Goal: Transaction & Acquisition: Purchase product/service

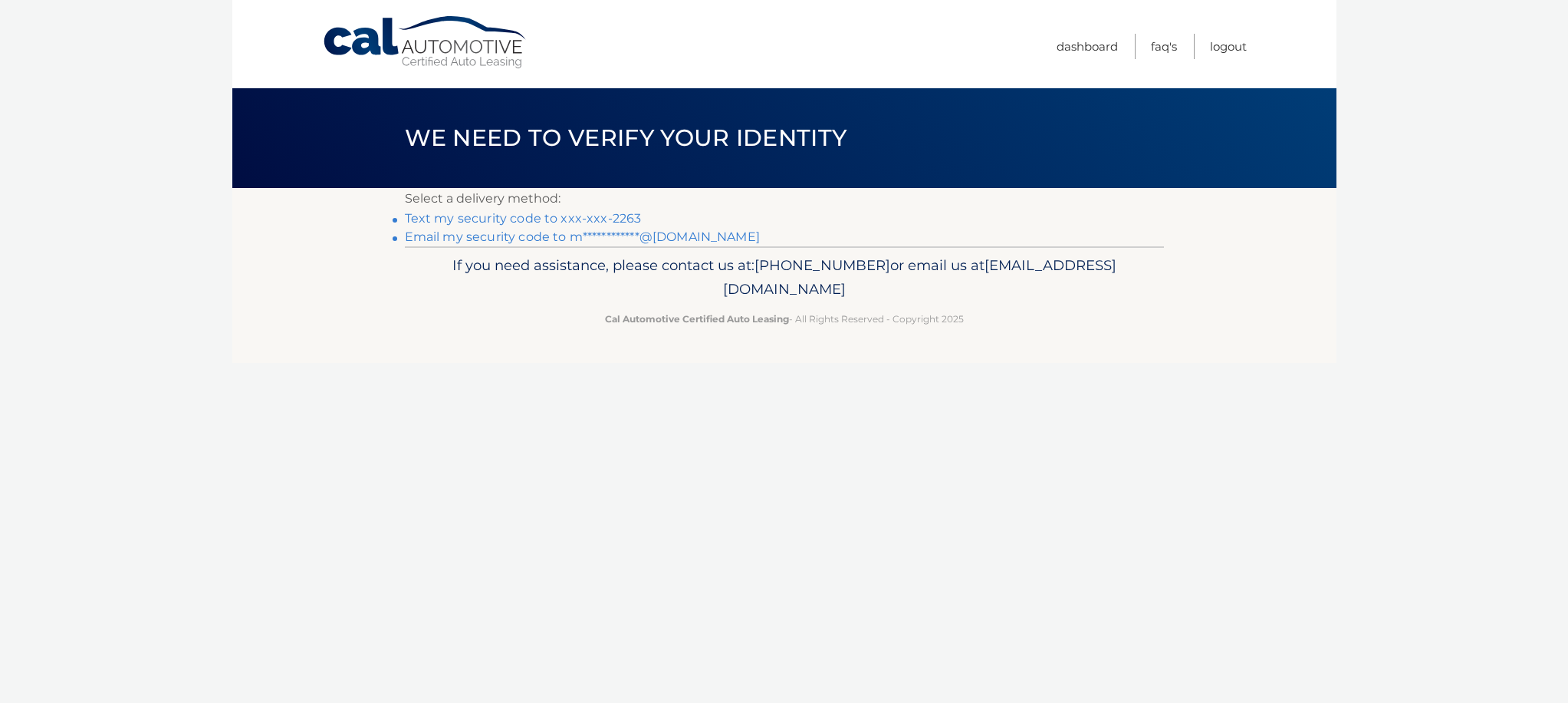
click at [598, 220] on link "Text my security code to xxx-xxx-2263" at bounding box center [523, 219] width 237 height 15
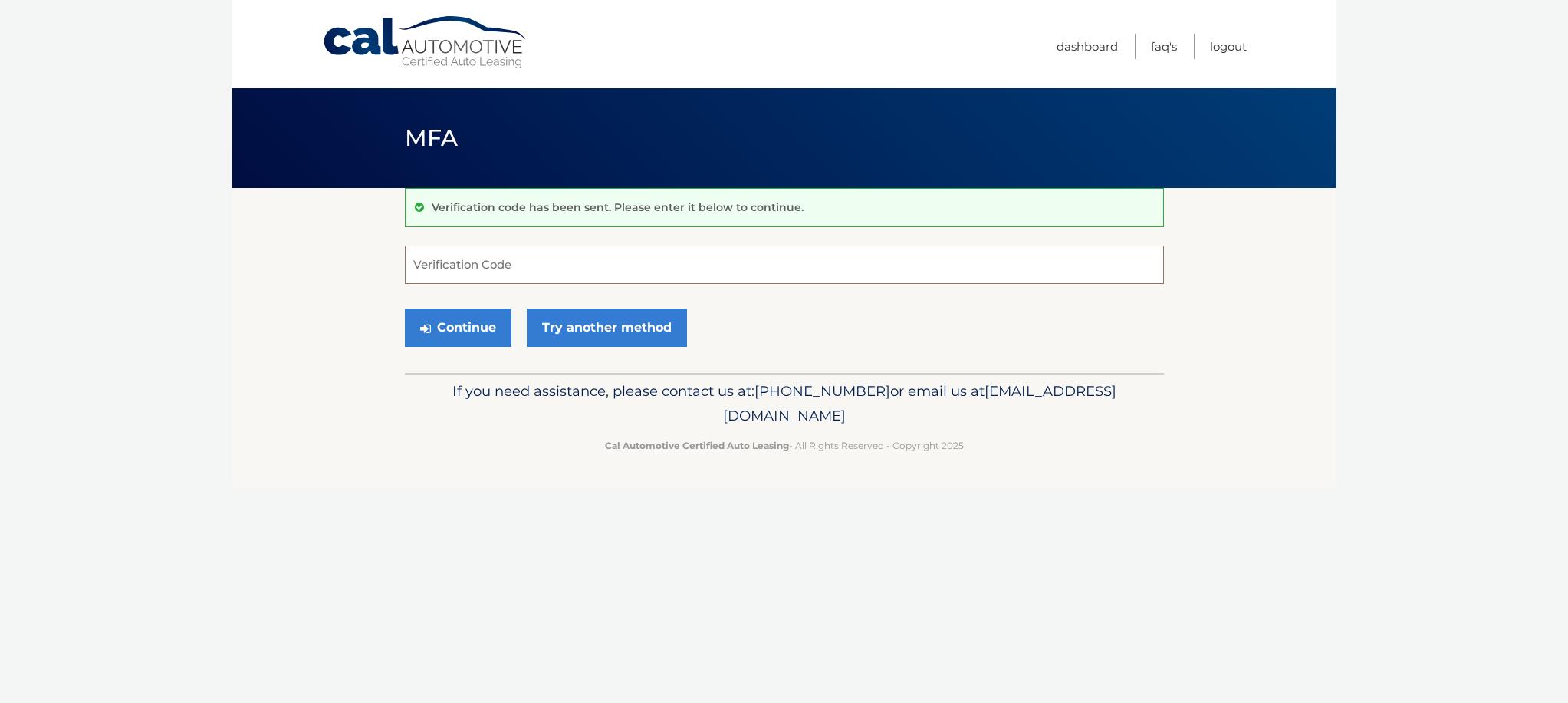
click at [503, 261] on input "Verification Code" at bounding box center [784, 264] width 759 height 38
type input "830115"
click at [461, 321] on button "Continue" at bounding box center [457, 327] width 106 height 38
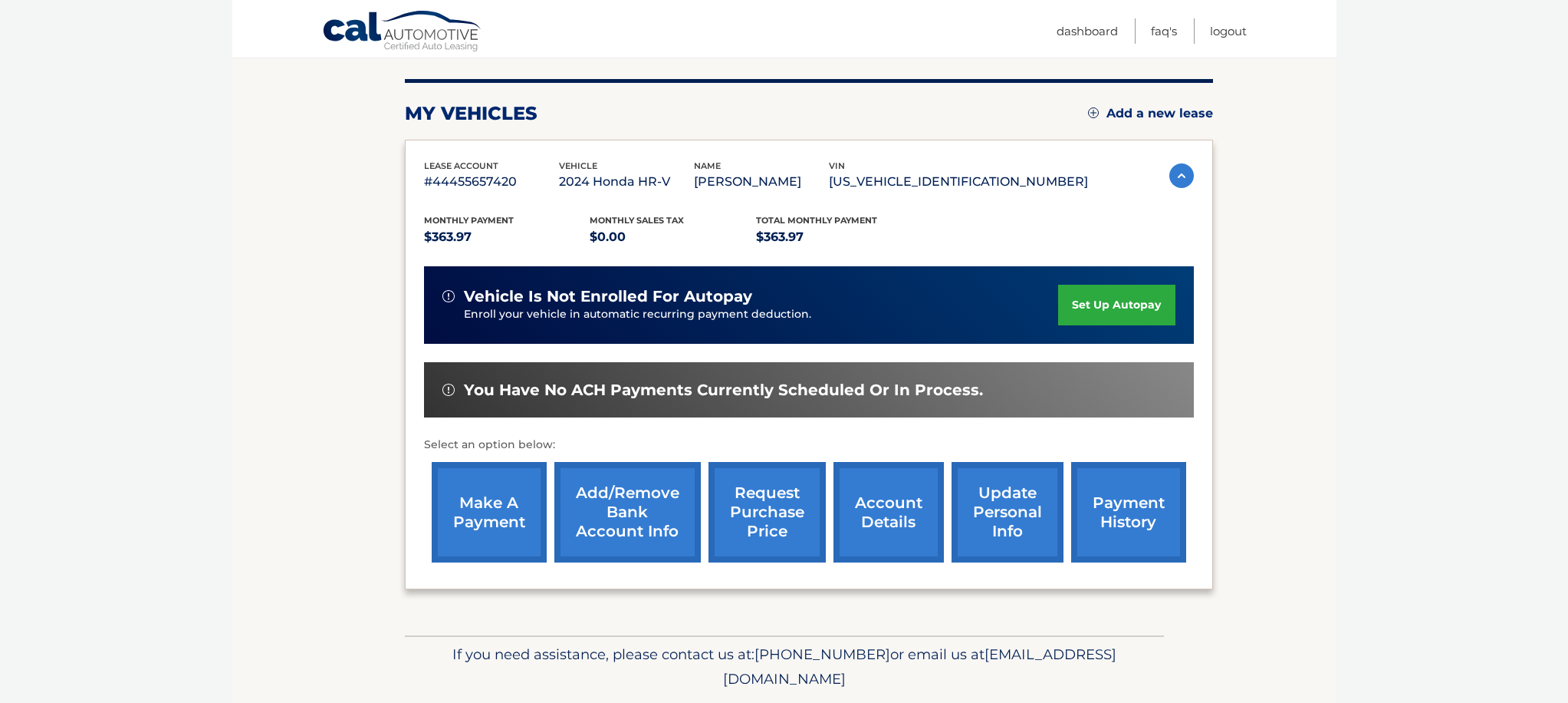
scroll to position [182, 0]
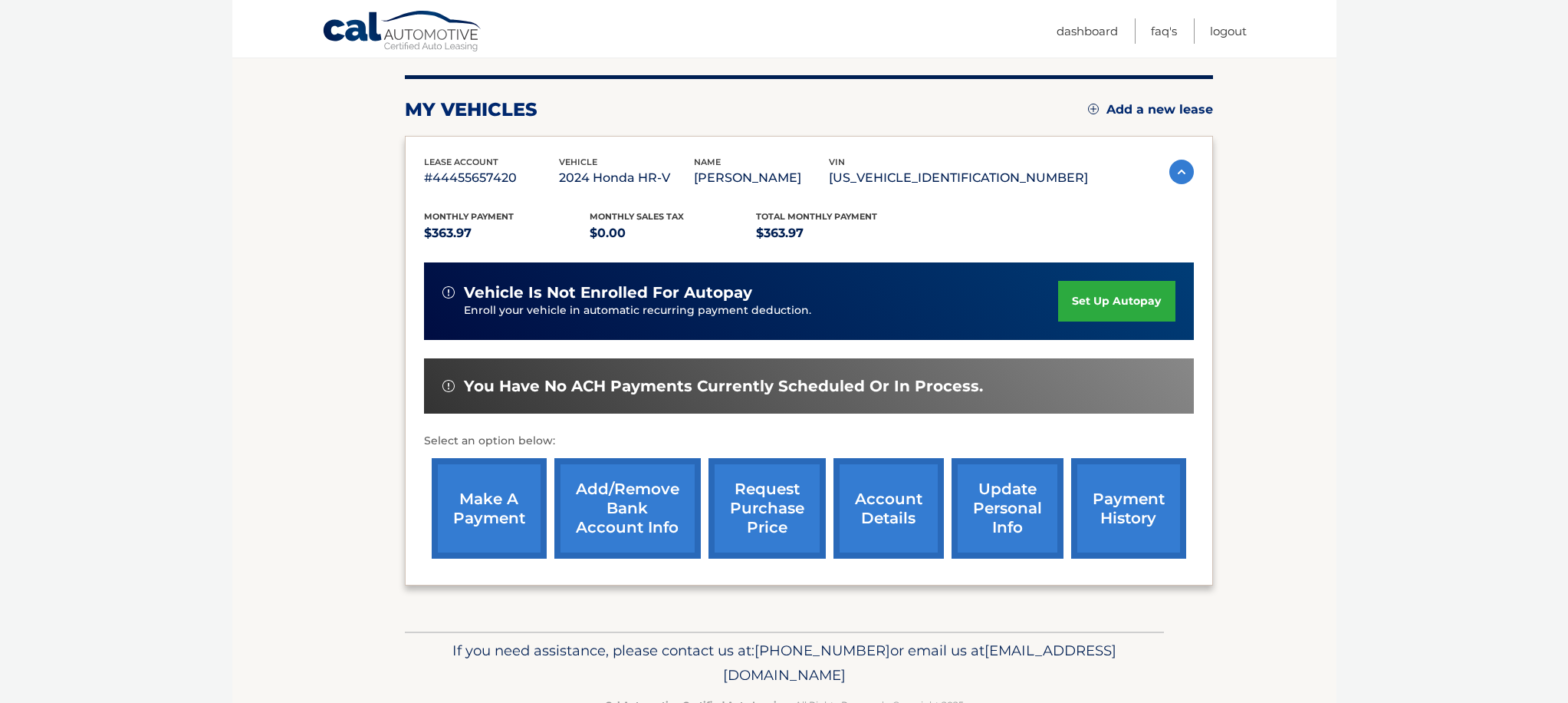
click at [510, 488] on link "make a payment" at bounding box center [489, 508] width 115 height 101
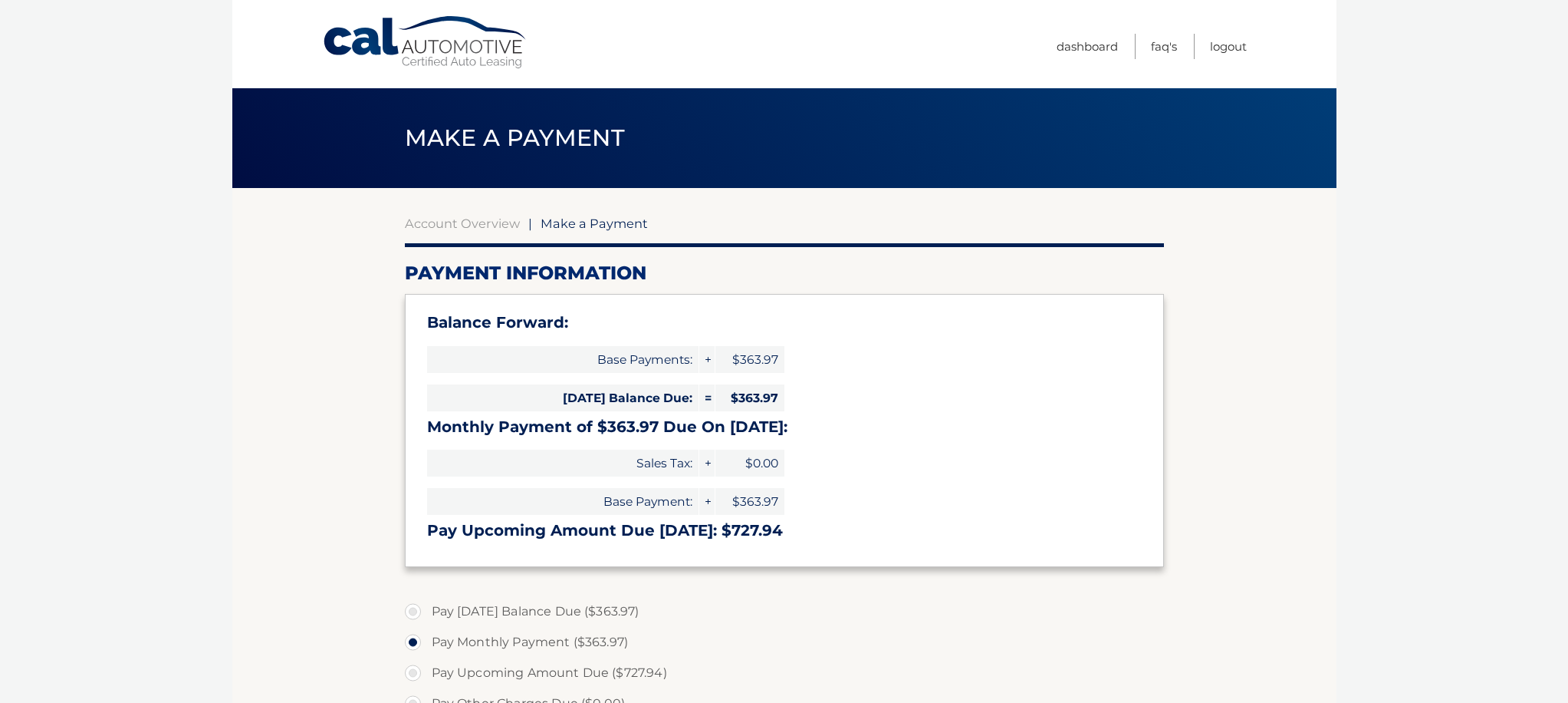
select select "NDQ4ZjI2ODAtMmNmYy00YzA3LWI0NmYtNWY2OWJiNmM2ODBi"
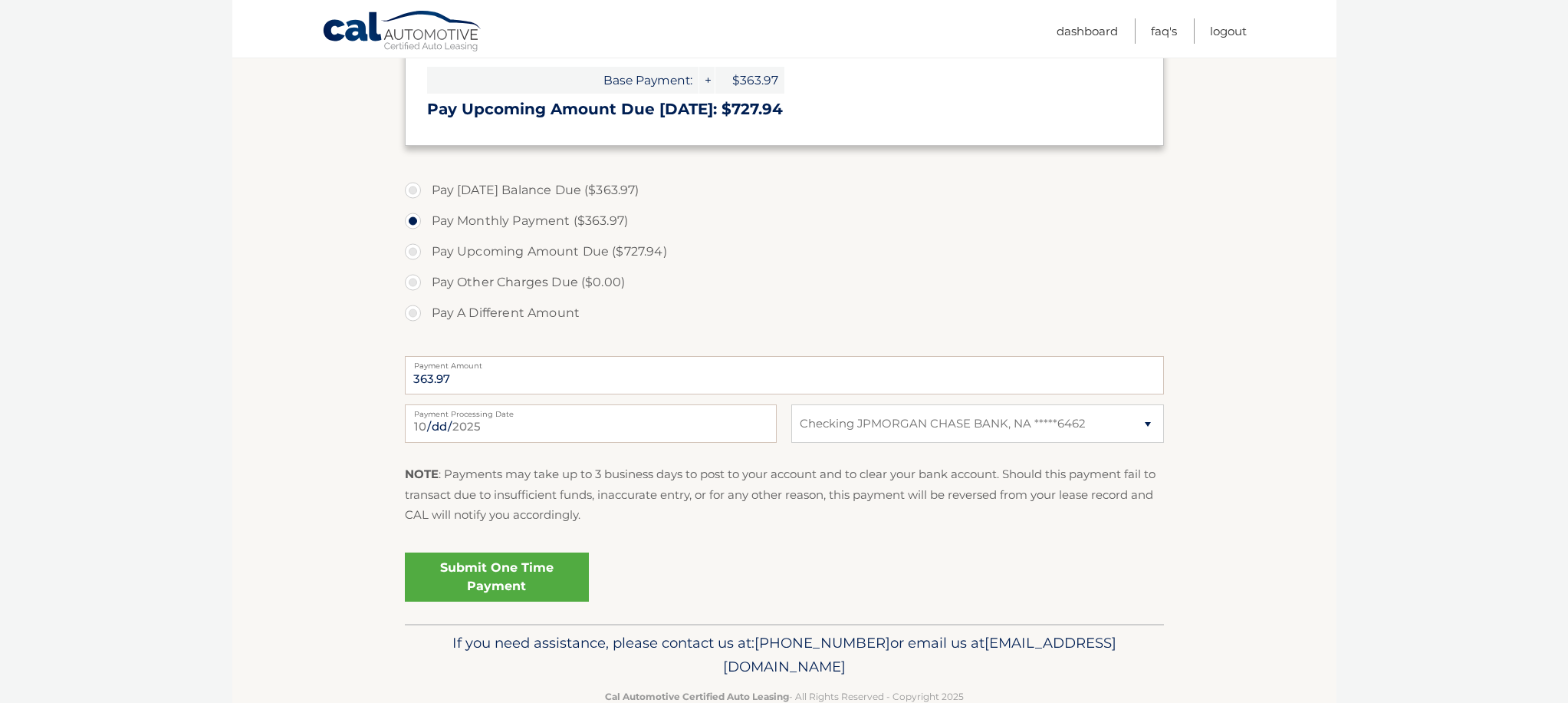
scroll to position [424, 0]
click at [548, 569] on link "Submit One Time Payment" at bounding box center [496, 573] width 184 height 49
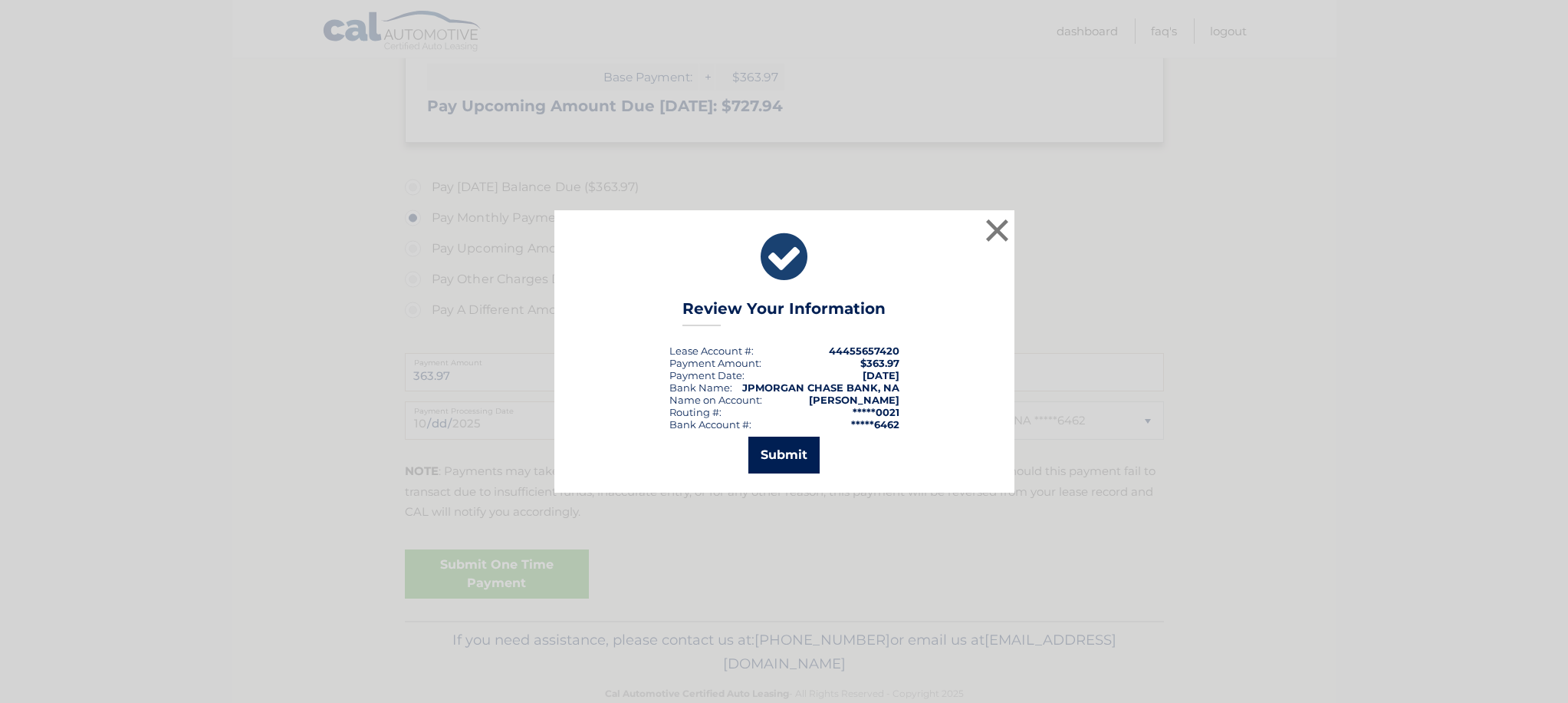
click at [788, 447] on button "Submit" at bounding box center [784, 455] width 71 height 37
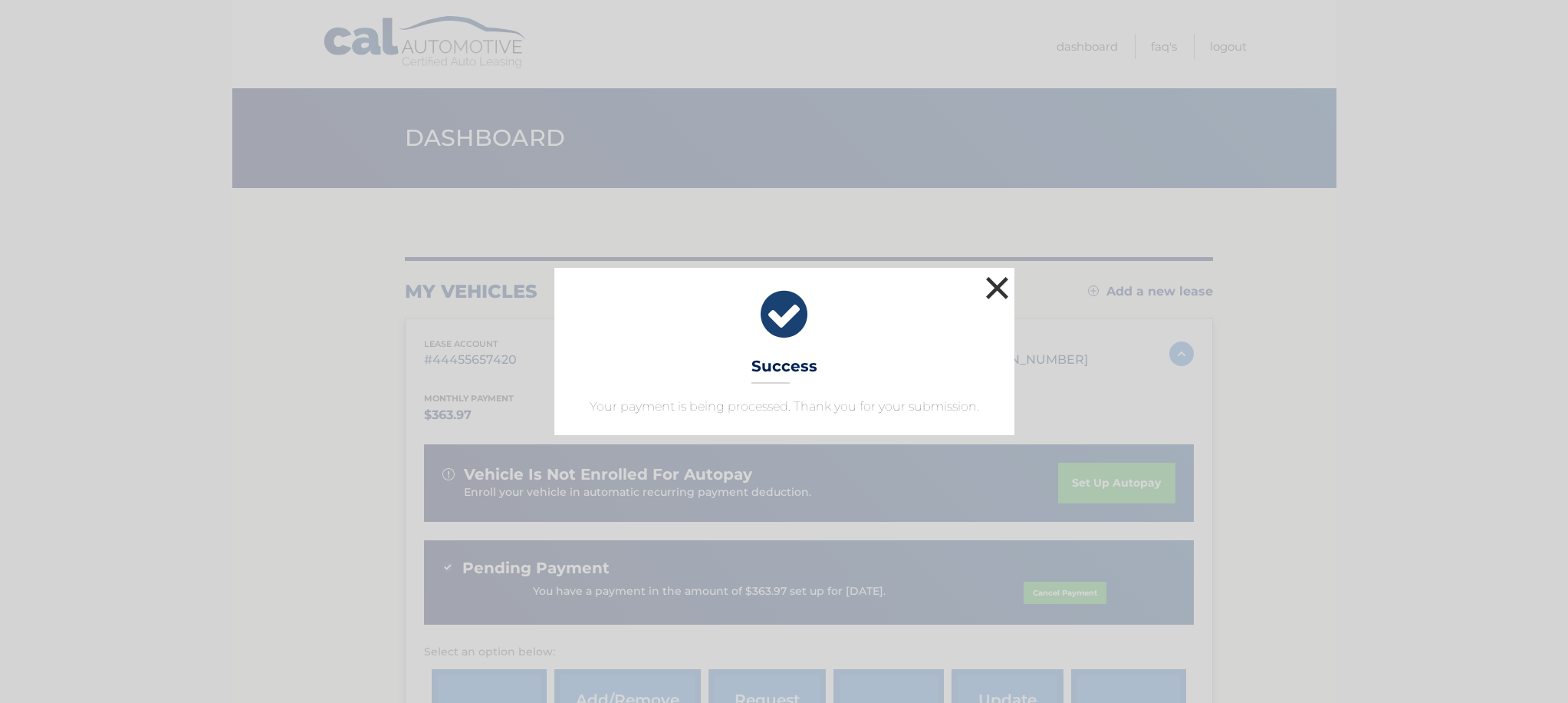
click at [1002, 285] on button "×" at bounding box center [997, 287] width 31 height 31
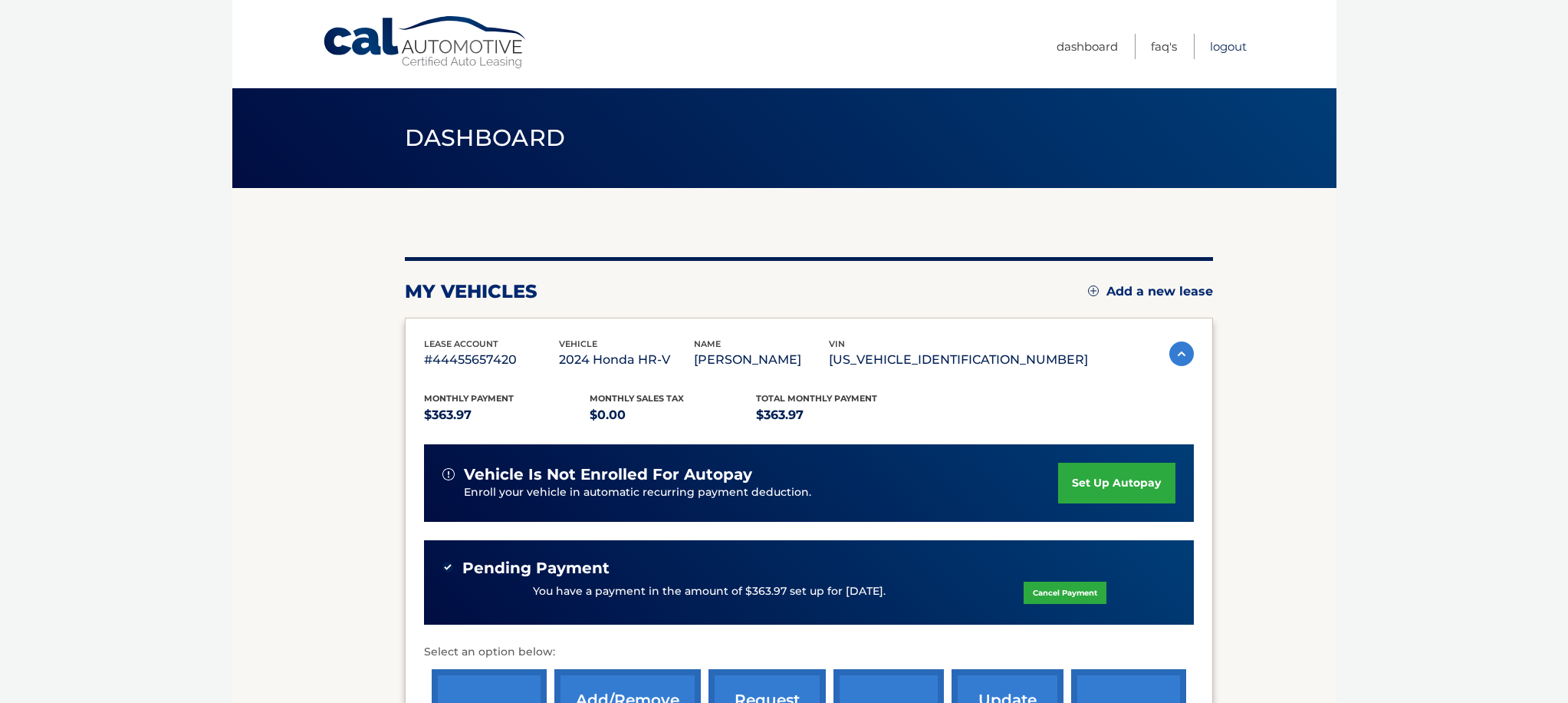
click at [1229, 44] on link "Logout" at bounding box center [1228, 45] width 37 height 25
